Goal: Information Seeking & Learning: Understand process/instructions

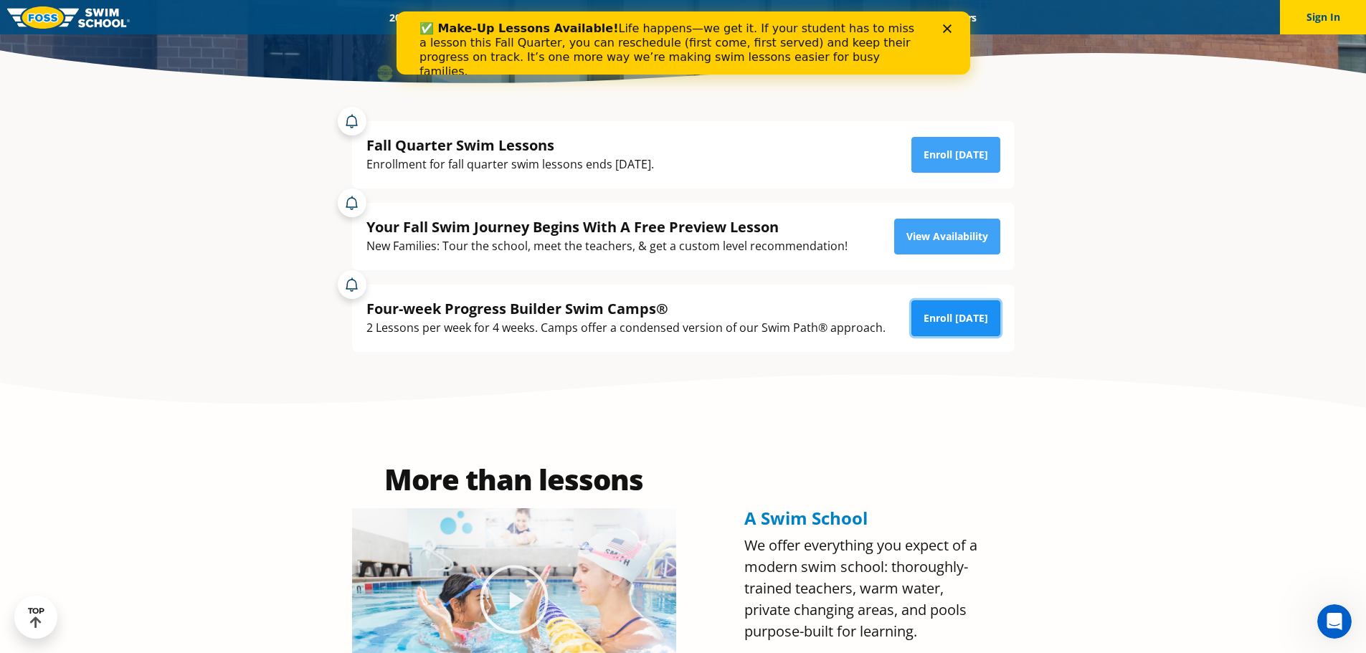
click at [940, 324] on link "Enroll [DATE]" at bounding box center [956, 319] width 89 height 36
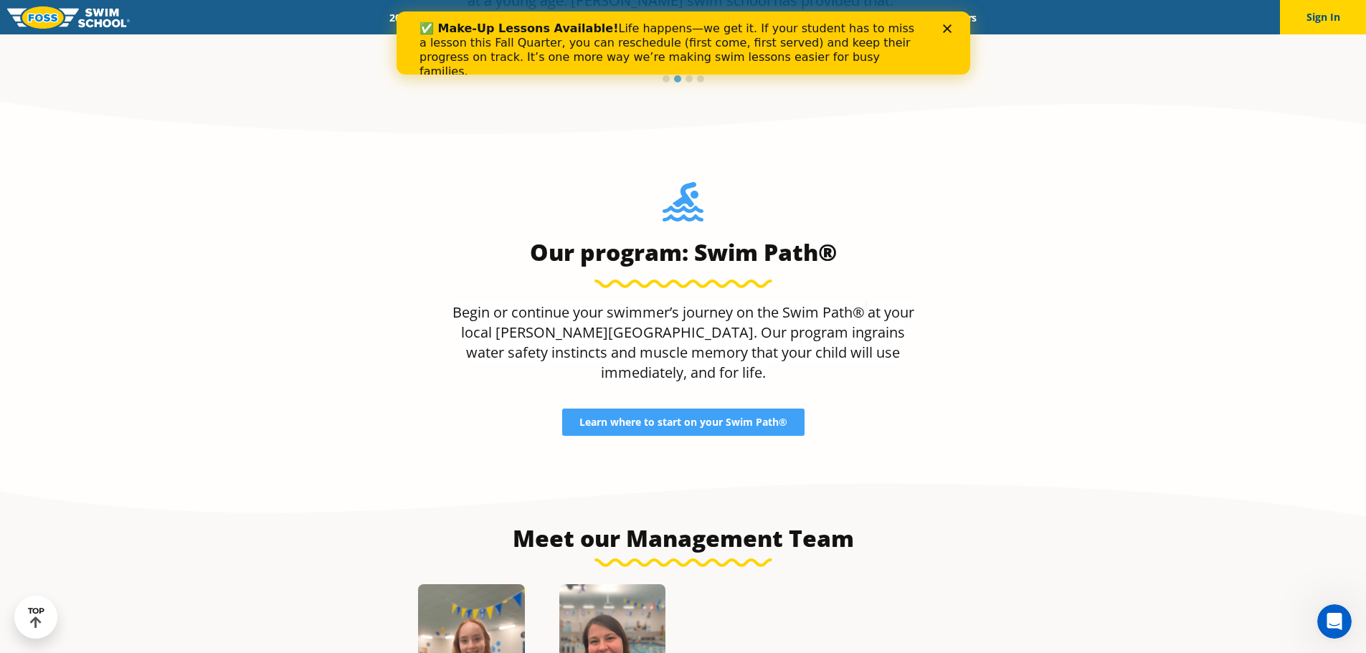
scroll to position [1271, 0]
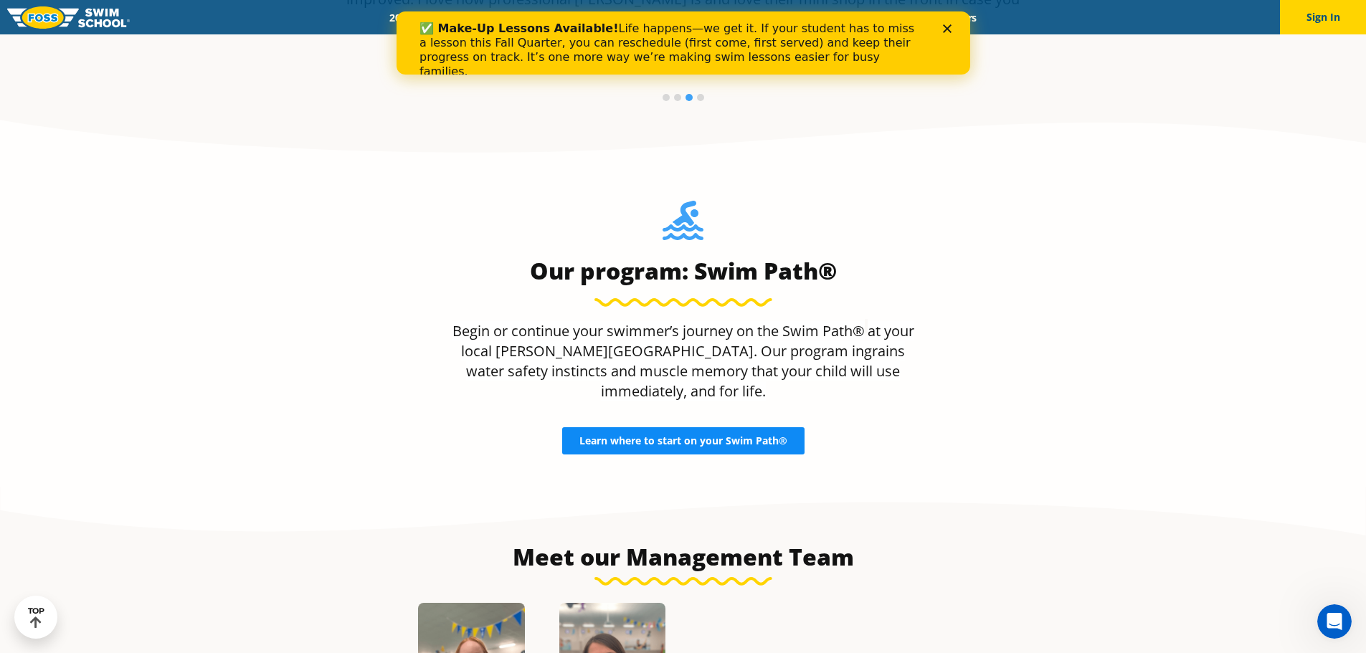
click at [663, 436] on span "Learn where to start on your Swim Path®" at bounding box center [684, 441] width 208 height 10
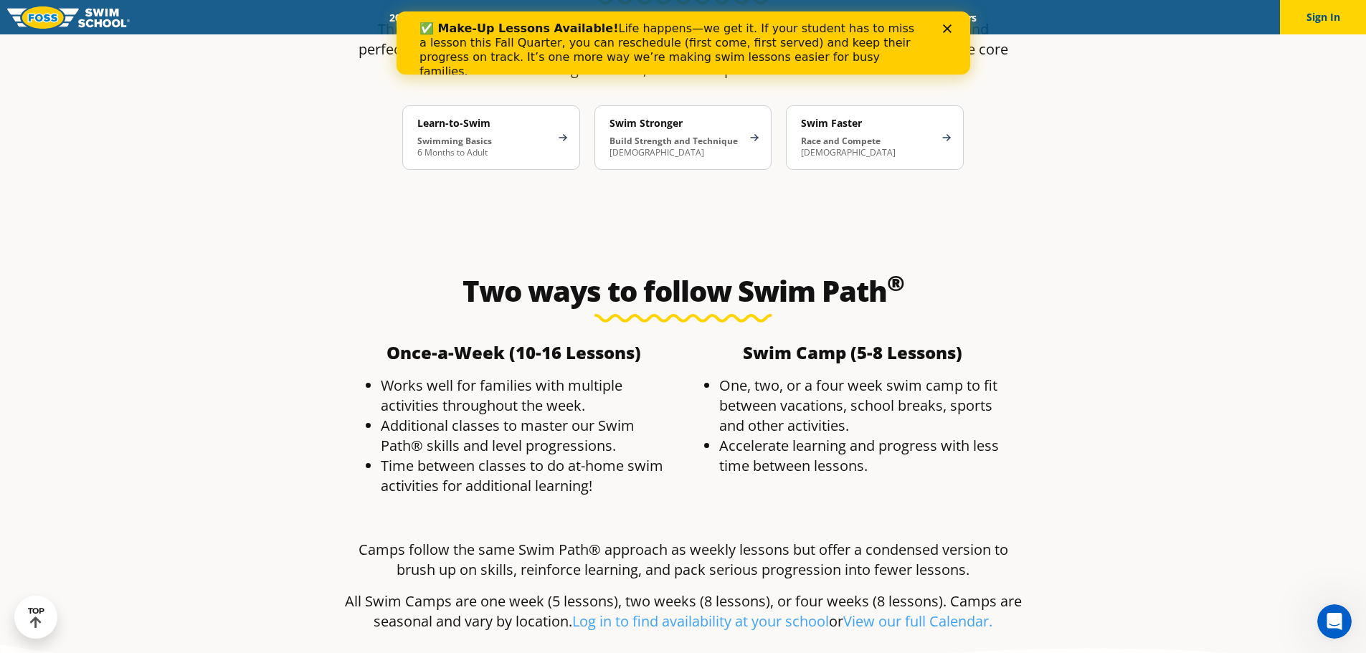
scroll to position [2295, 0]
